Goal: Task Accomplishment & Management: Use online tool/utility

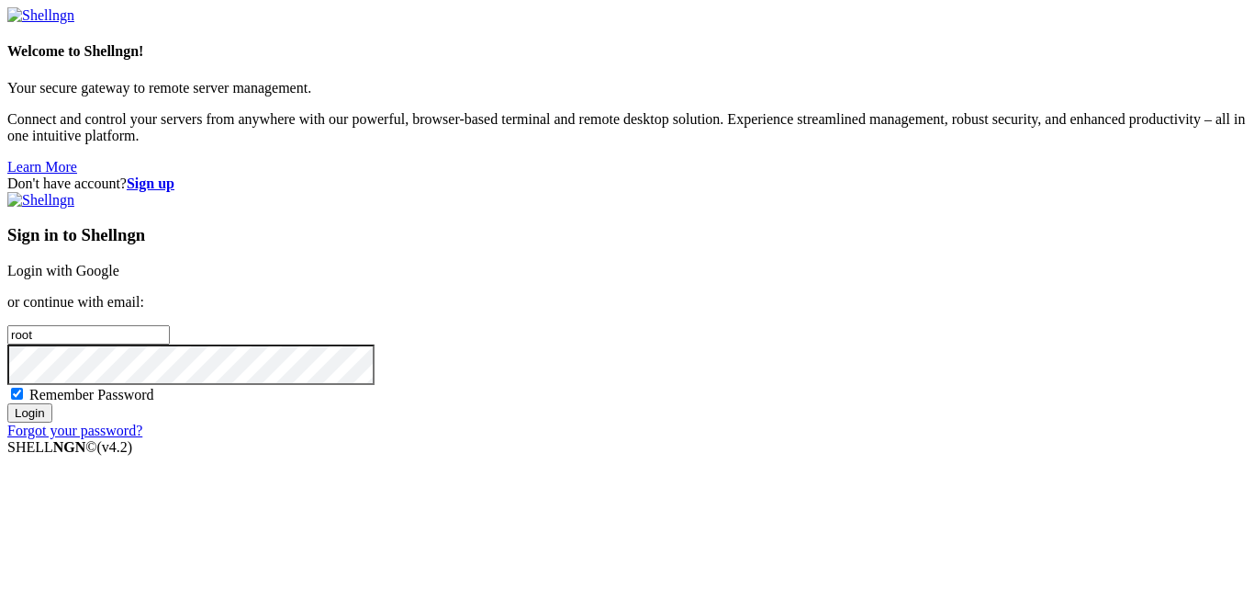
click at [154, 387] on span "Remember Password" at bounding box center [91, 395] width 125 height 16
click at [23, 388] on input "Remember Password" at bounding box center [17, 394] width 12 height 12
click at [154, 387] on span "Remember Password" at bounding box center [91, 395] width 125 height 16
click at [23, 388] on input "Remember Password" at bounding box center [17, 394] width 12 height 12
checkbox input "true"
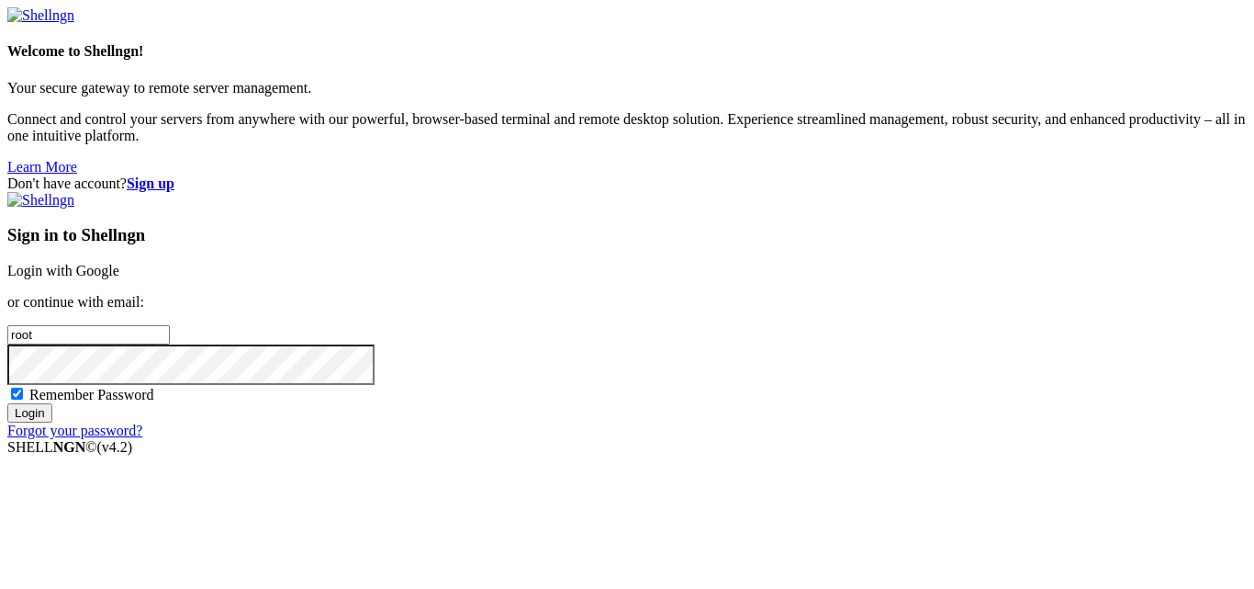
click at [52, 422] on input "Login" at bounding box center [29, 412] width 45 height 19
click at [170, 325] on input "root" at bounding box center [88, 334] width 163 height 19
click at [119, 263] on link "Login with Google" at bounding box center [63, 271] width 112 height 16
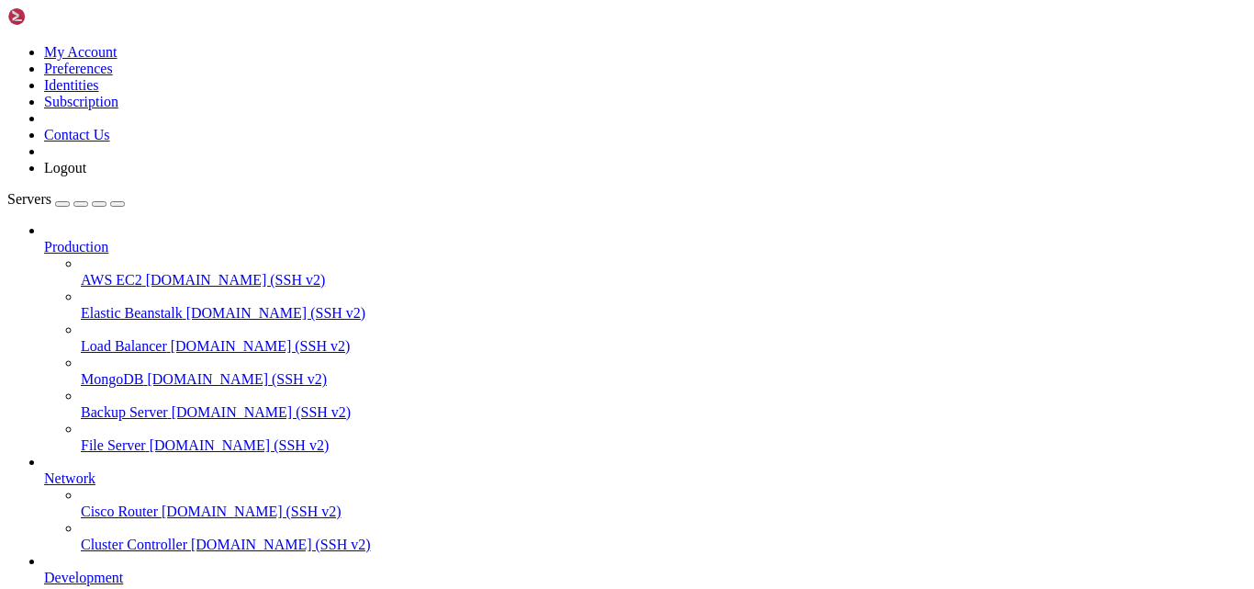
click at [7, 44] on icon at bounding box center [7, 44] width 0 height 0
click at [7, 44] on link at bounding box center [7, 44] width 0 height 0
click at [118, 53] on link "My Account" at bounding box center [80, 52] width 73 height 16
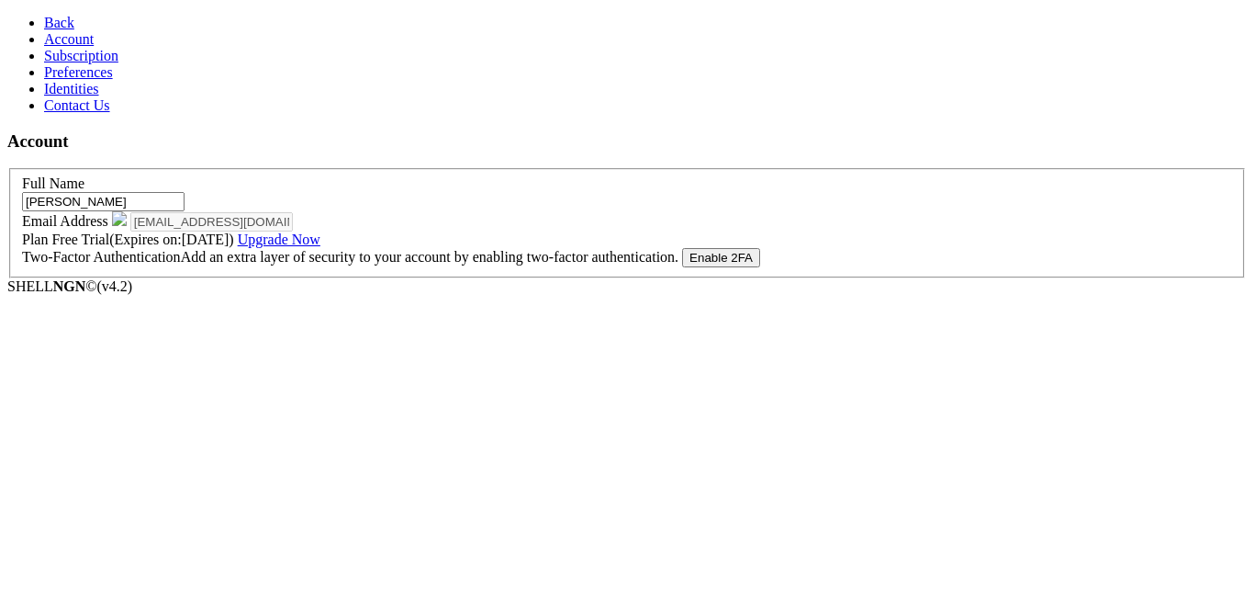
click at [44, 17] on icon at bounding box center [44, 23] width 0 height 16
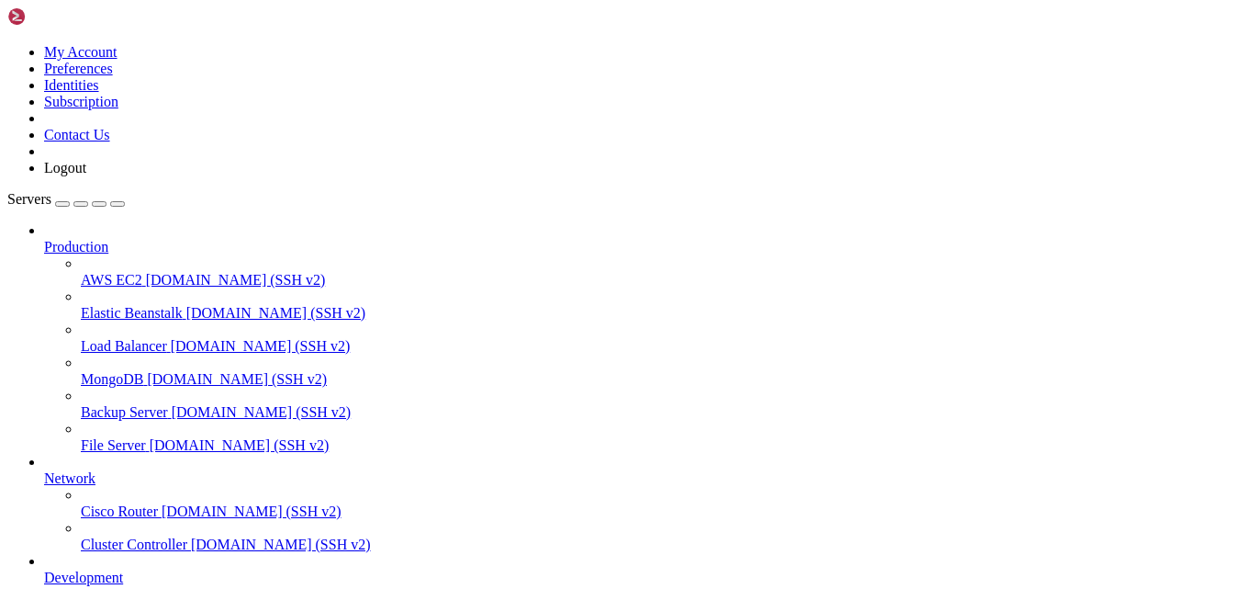
click at [7, 44] on link at bounding box center [7, 44] width 0 height 0
click at [86, 175] on link "Logout" at bounding box center [65, 168] width 42 height 16
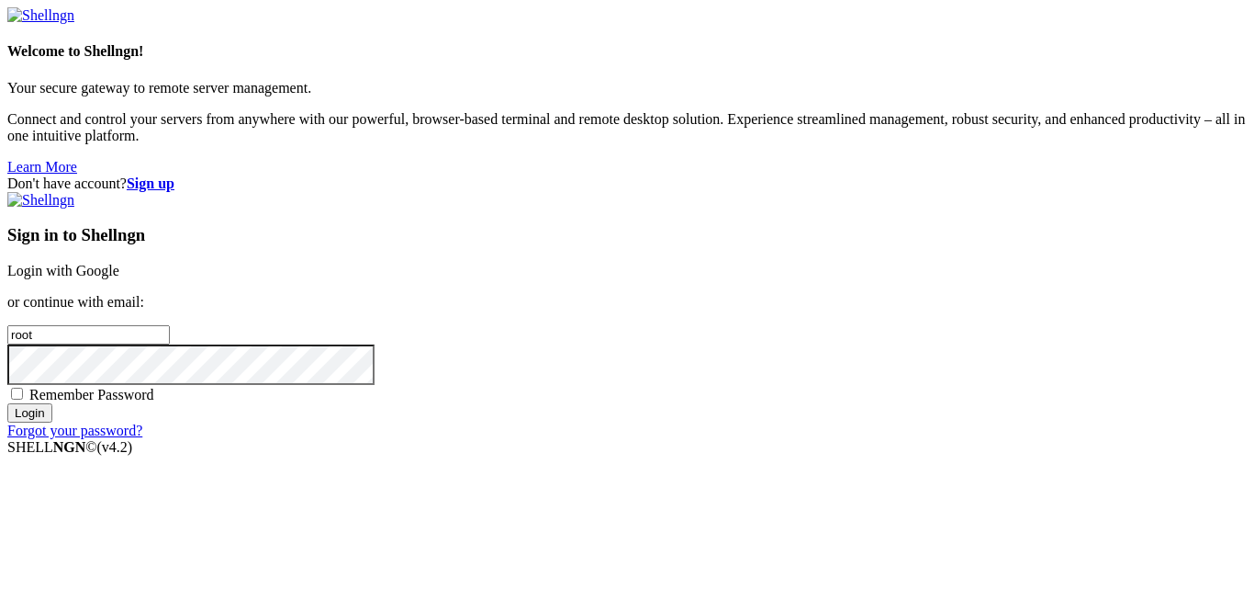
click at [119, 263] on link "Login with Google" at bounding box center [63, 271] width 112 height 16
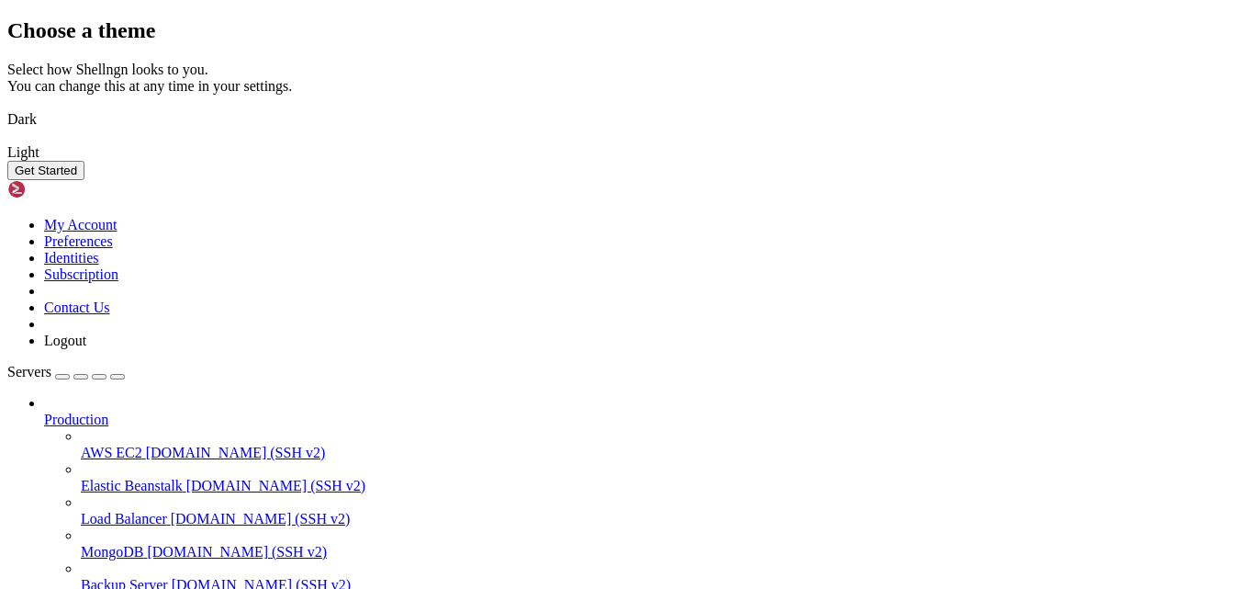
click at [84, 180] on button "Get Started" at bounding box center [45, 170] width 77 height 19
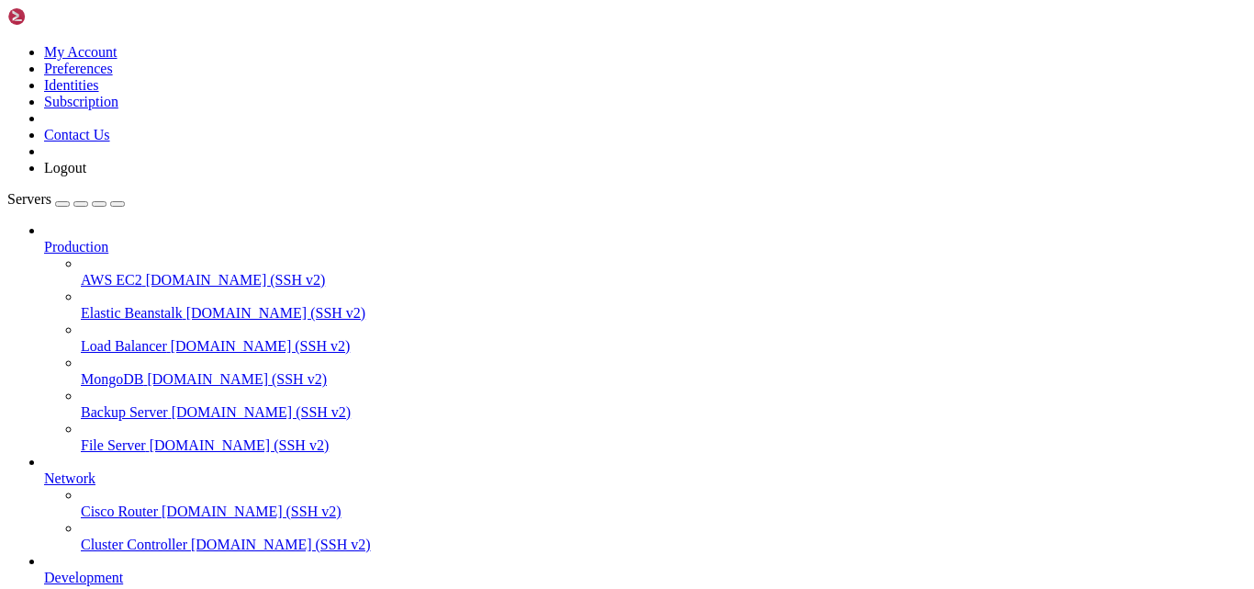
click at [7, 44] on icon at bounding box center [7, 44] width 0 height 0
click at [86, 175] on link "Logout" at bounding box center [65, 168] width 42 height 16
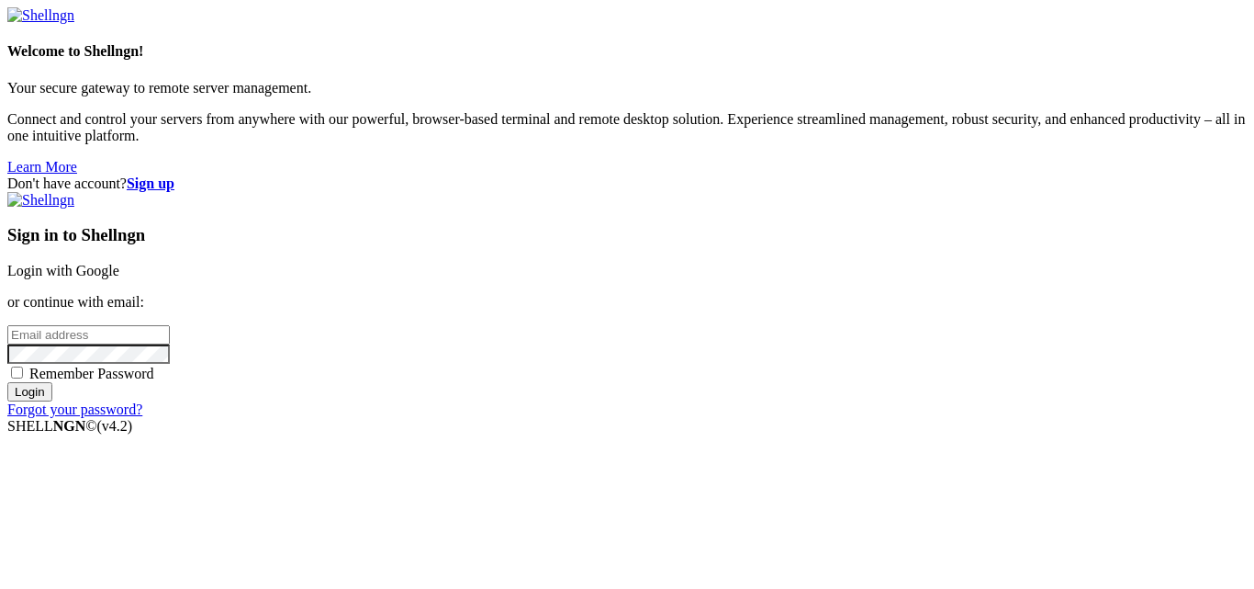
type input "root"
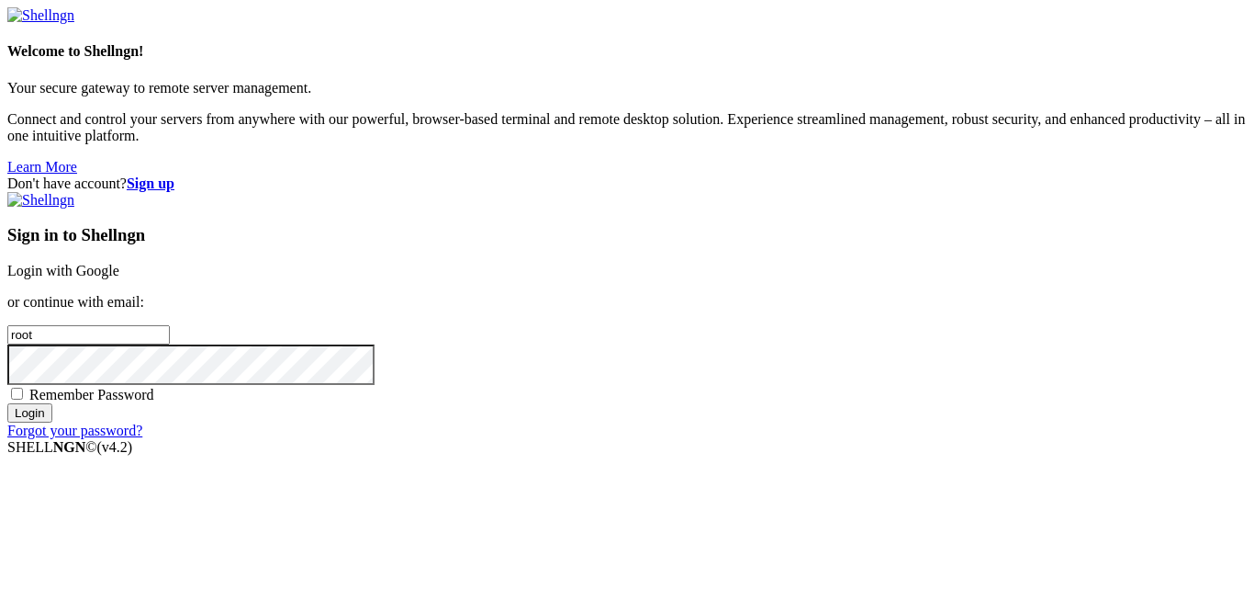
click at [119, 263] on link "Login with Google" at bounding box center [63, 271] width 112 height 16
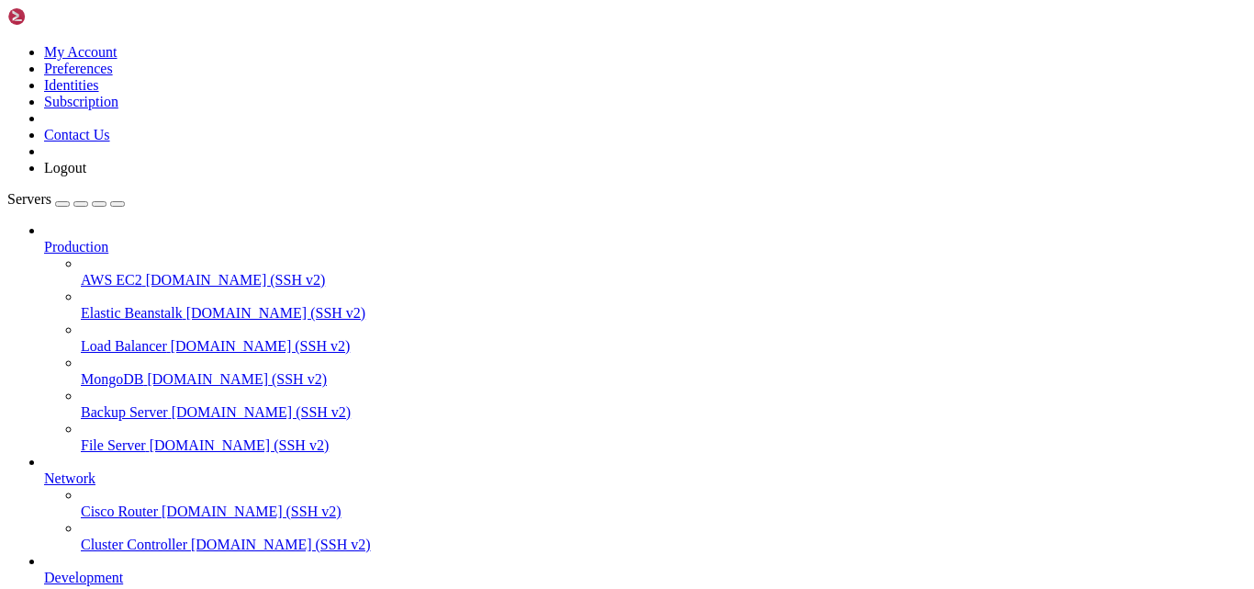
scroll to position [104, 0]
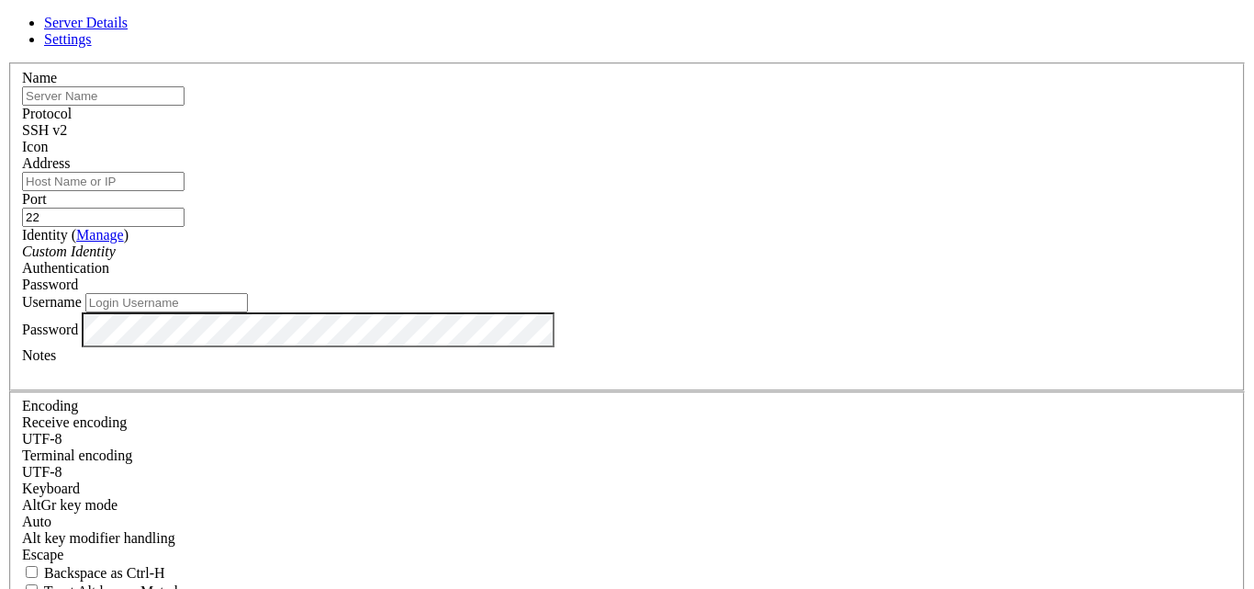
type input "root"
click at [185, 106] on input "text" at bounding box center [103, 95] width 163 height 19
paste input "[TECHNICAL_ID]"
type input "[TECHNICAL_ID]"
click at [185, 106] on input "[TECHNICAL_ID]" at bounding box center [103, 95] width 163 height 19
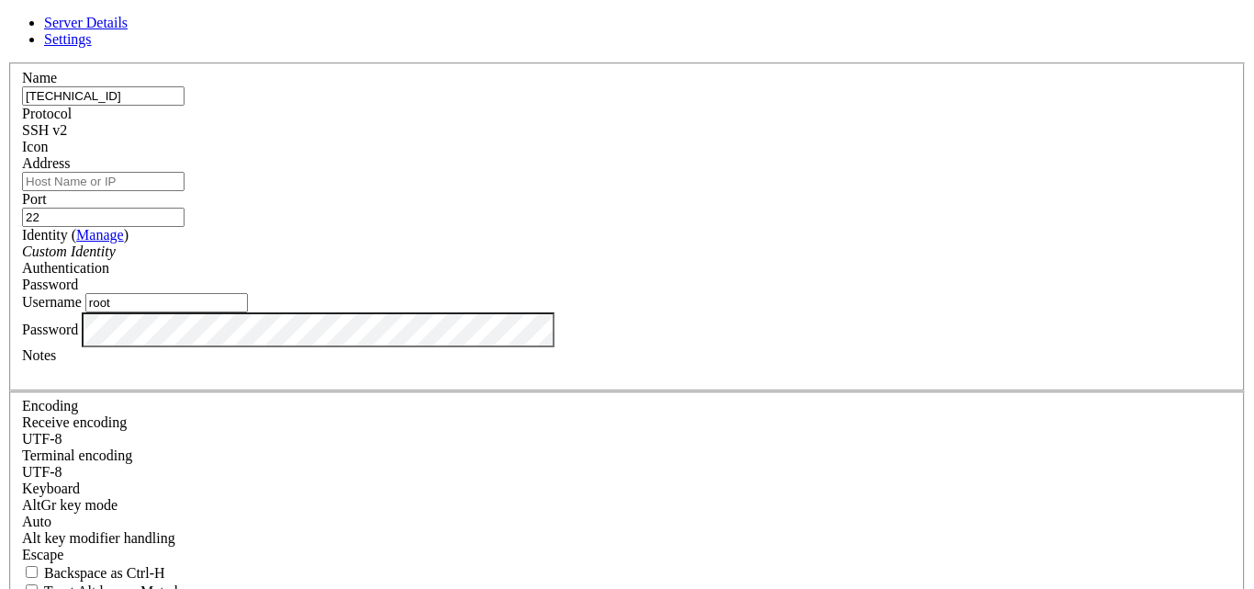
click at [185, 106] on input "[TECHNICAL_ID]" at bounding box center [103, 95] width 163 height 19
type input "f"
type input "napvibe"
click at [185, 191] on input "Address" at bounding box center [103, 181] width 163 height 19
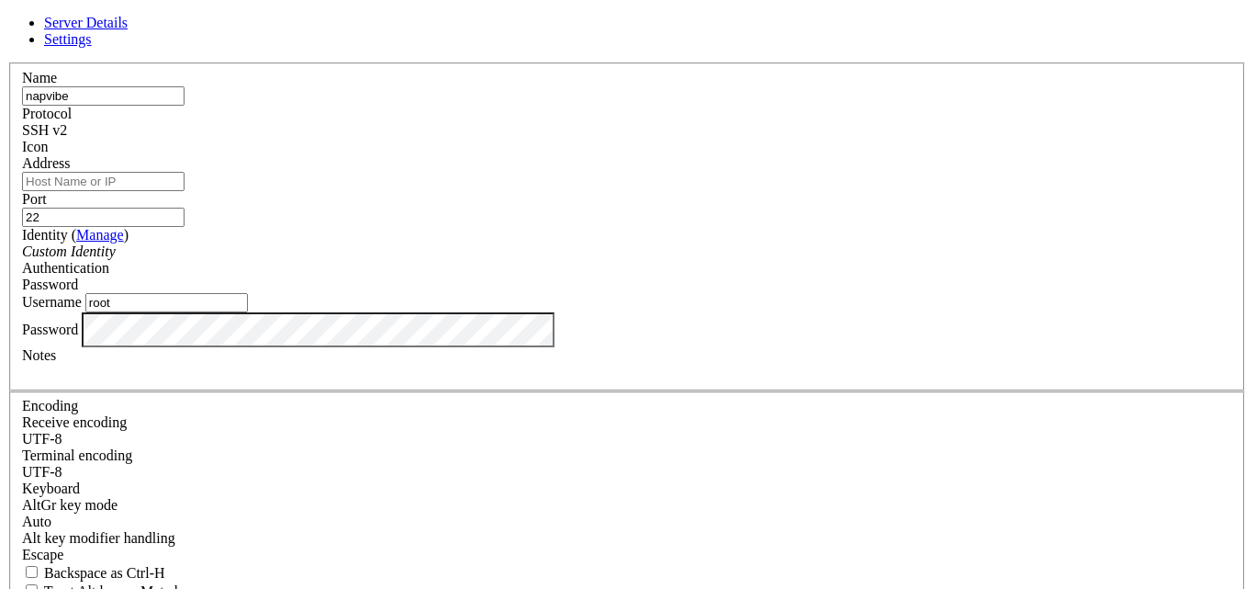
paste input "[TECHNICAL_ID]"
type input "[TECHNICAL_ID]"
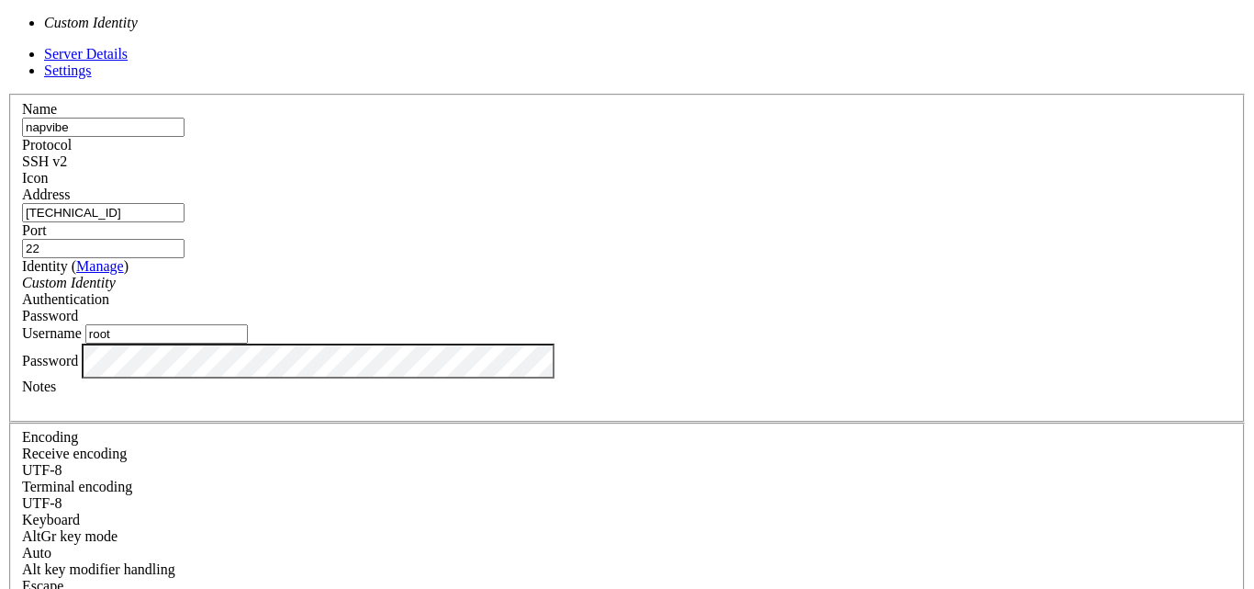
click at [576, 275] on div "Custom Identity" at bounding box center [627, 283] width 1210 height 17
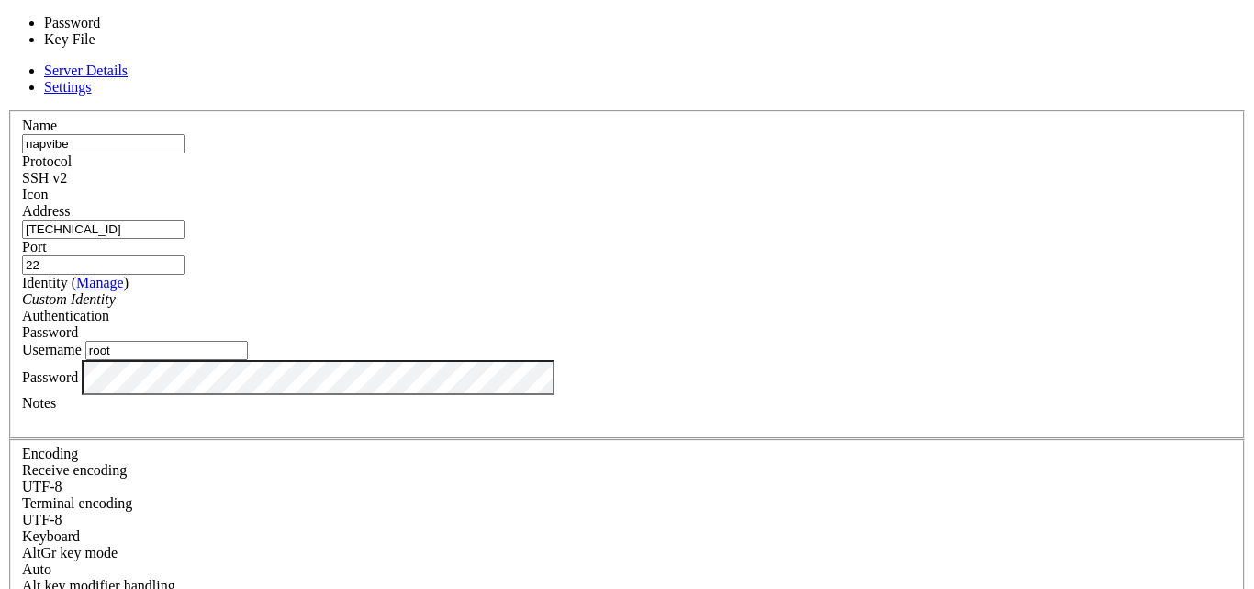
click at [807, 324] on div "Password" at bounding box center [627, 332] width 1210 height 17
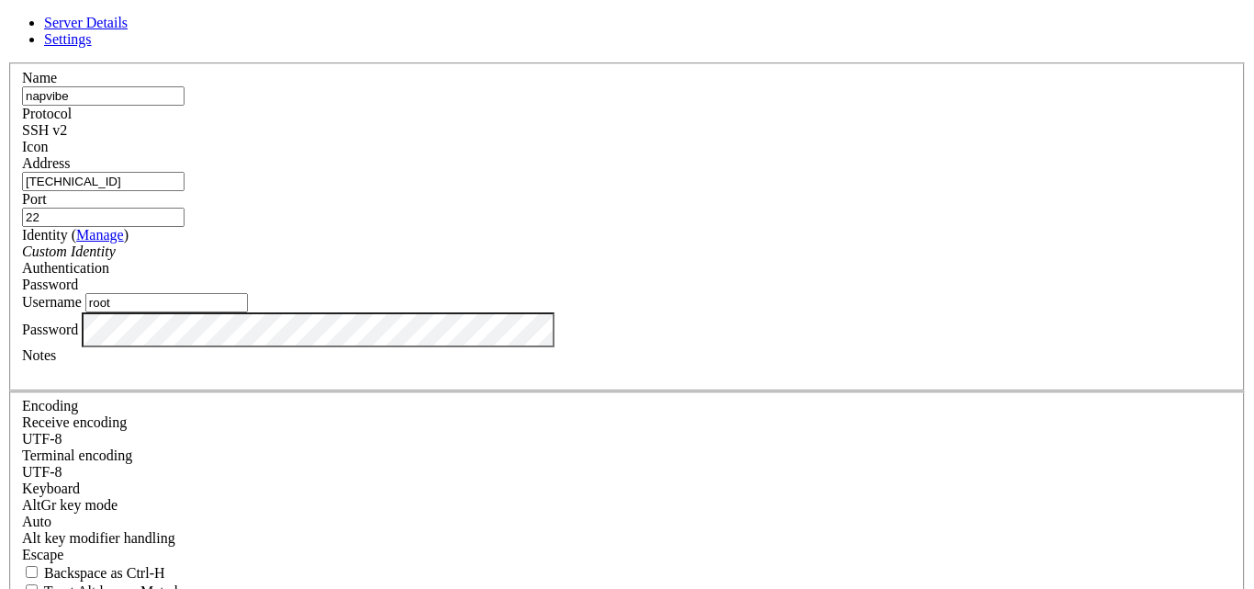
click at [807, 276] on div "Password" at bounding box center [627, 284] width 1210 height 17
click at [818, 380] on div at bounding box center [627, 372] width 1210 height 17
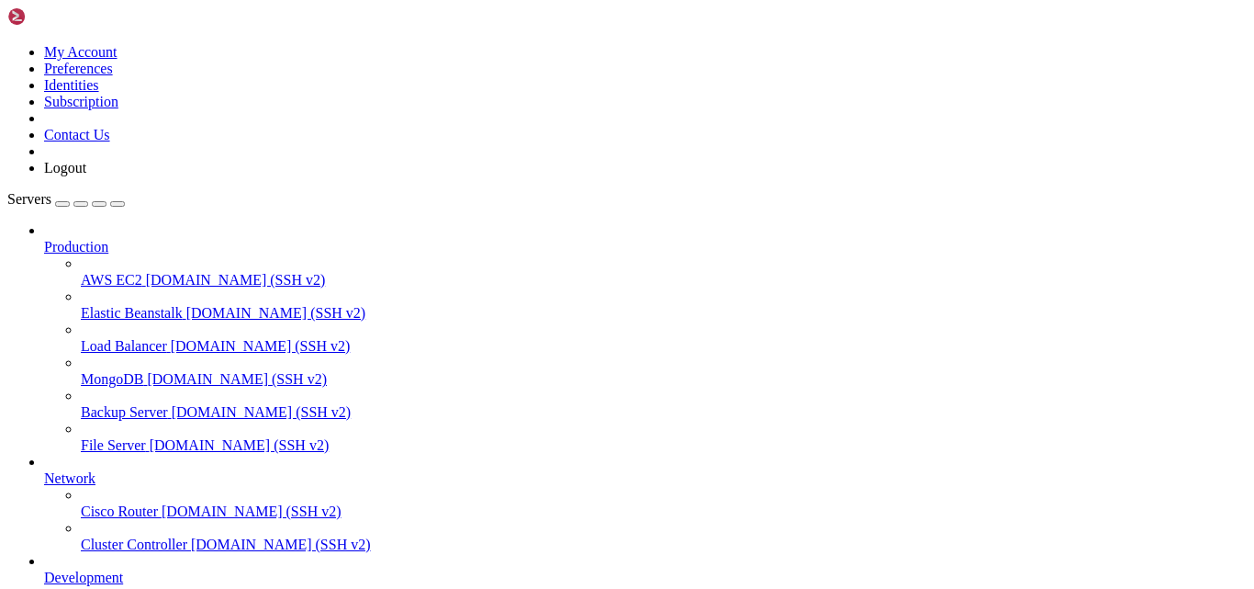
scroll to position [152, 0]
drag, startPoint x: 507, startPoint y: 39, endPoint x: 645, endPoint y: 70, distance: 141.0
